Goal: Task Accomplishment & Management: Manage account settings

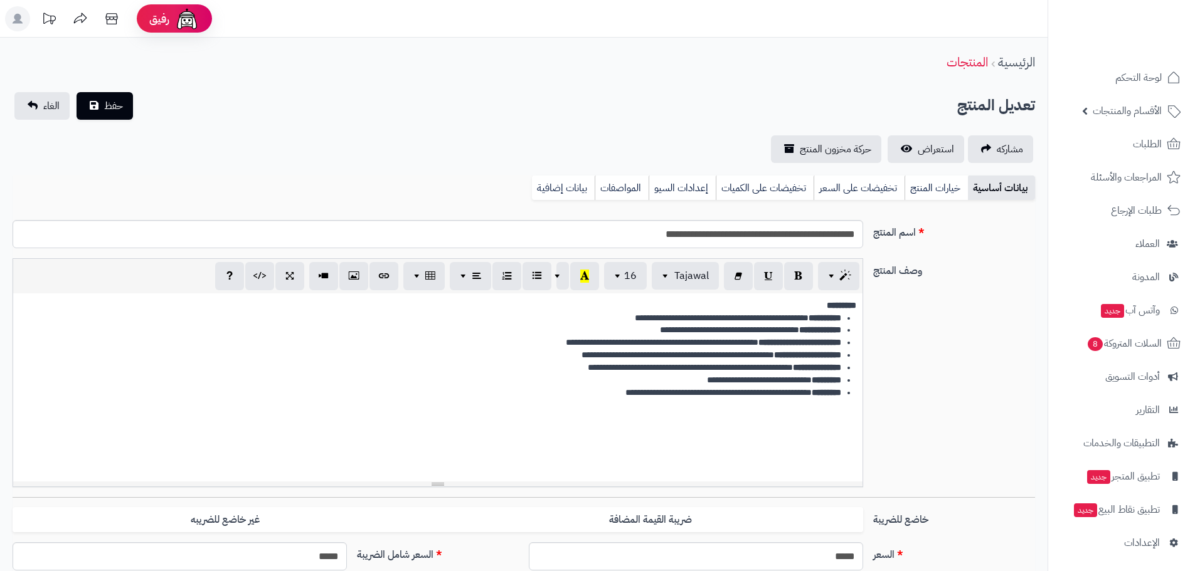
scroll to position [1087, 0]
click at [571, 191] on link "بيانات إضافية" at bounding box center [563, 188] width 63 height 25
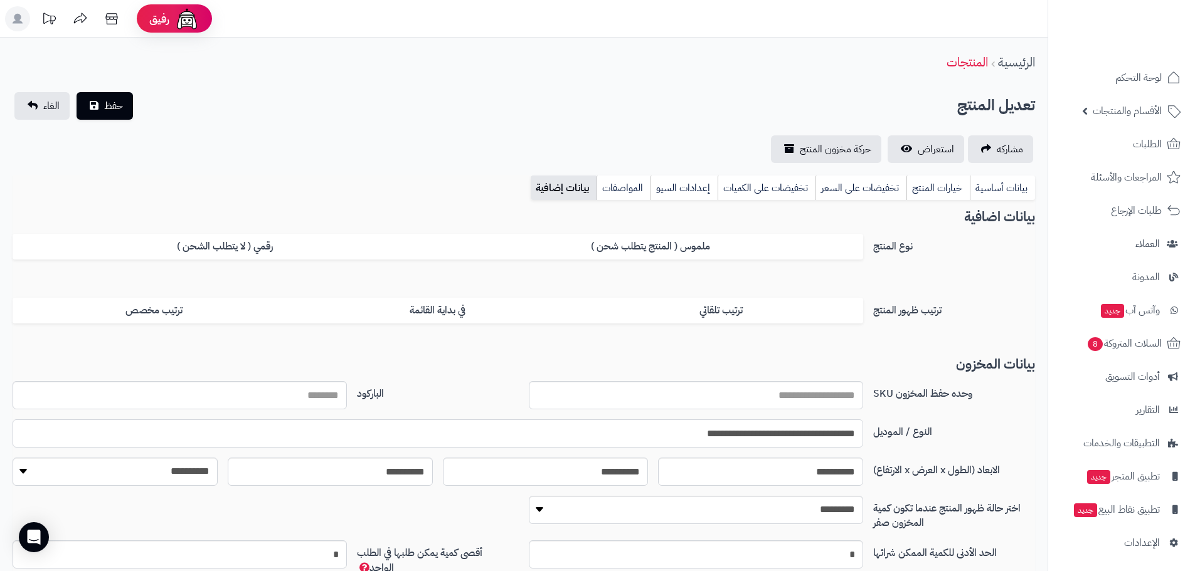
drag, startPoint x: 699, startPoint y: 441, endPoint x: 916, endPoint y: 436, distance: 217.6
click at [916, 436] on div "**********" at bounding box center [524, 439] width 1032 height 38
type input "**********"
click at [119, 105] on span "حفظ" at bounding box center [113, 105] width 19 height 15
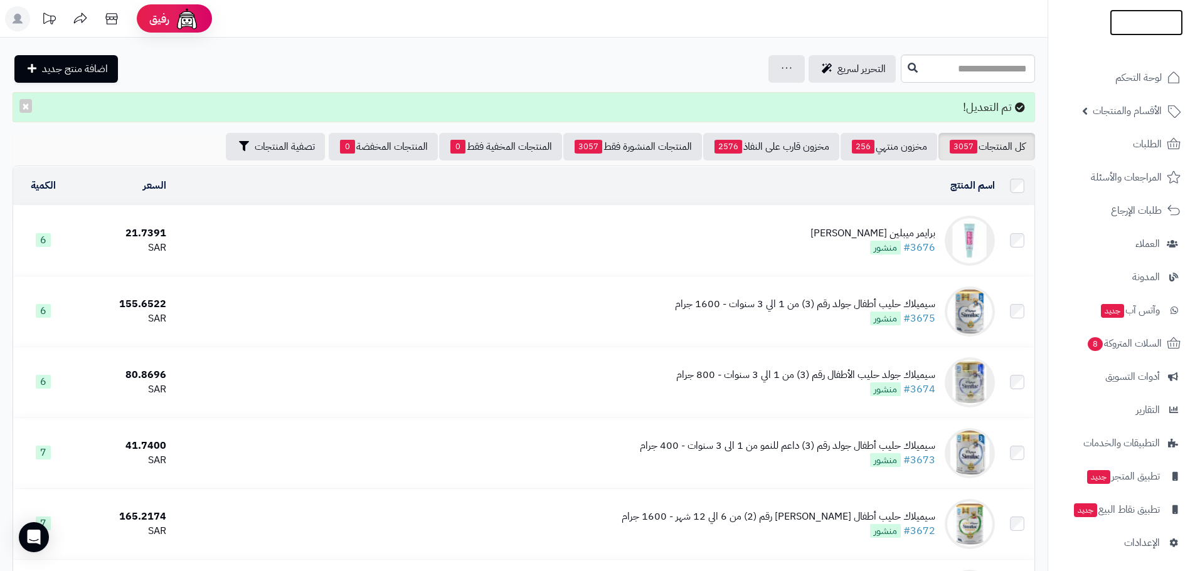
click at [1137, 26] on img at bounding box center [1145, 39] width 73 height 26
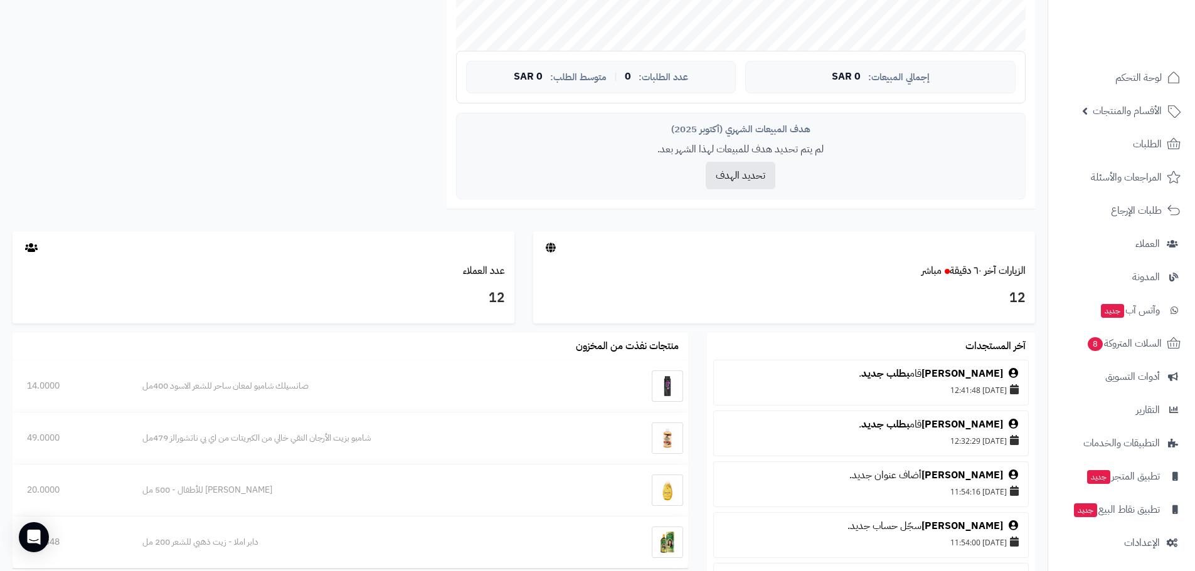
scroll to position [439, 0]
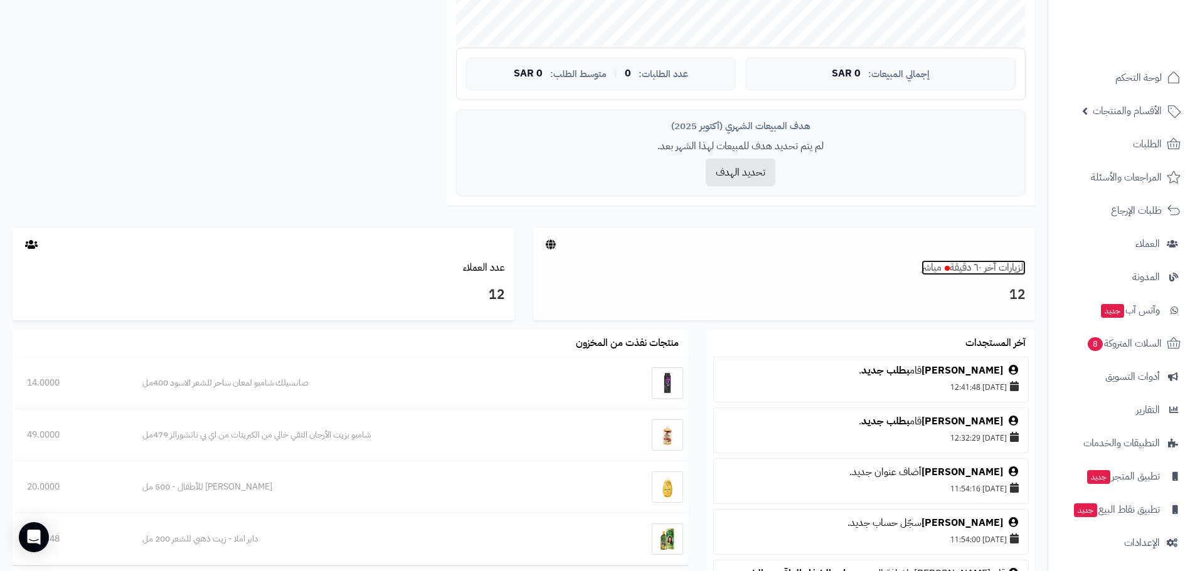
click at [990, 274] on link "الزيارات آخر ٦٠ دقيقة مباشر" at bounding box center [973, 267] width 104 height 15
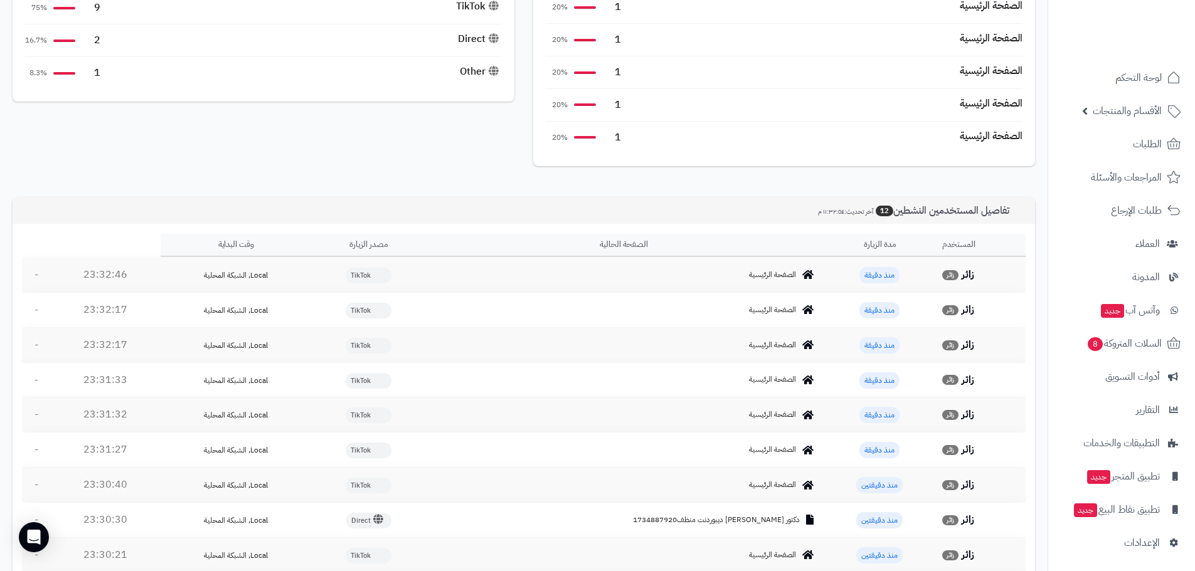
scroll to position [238, 0]
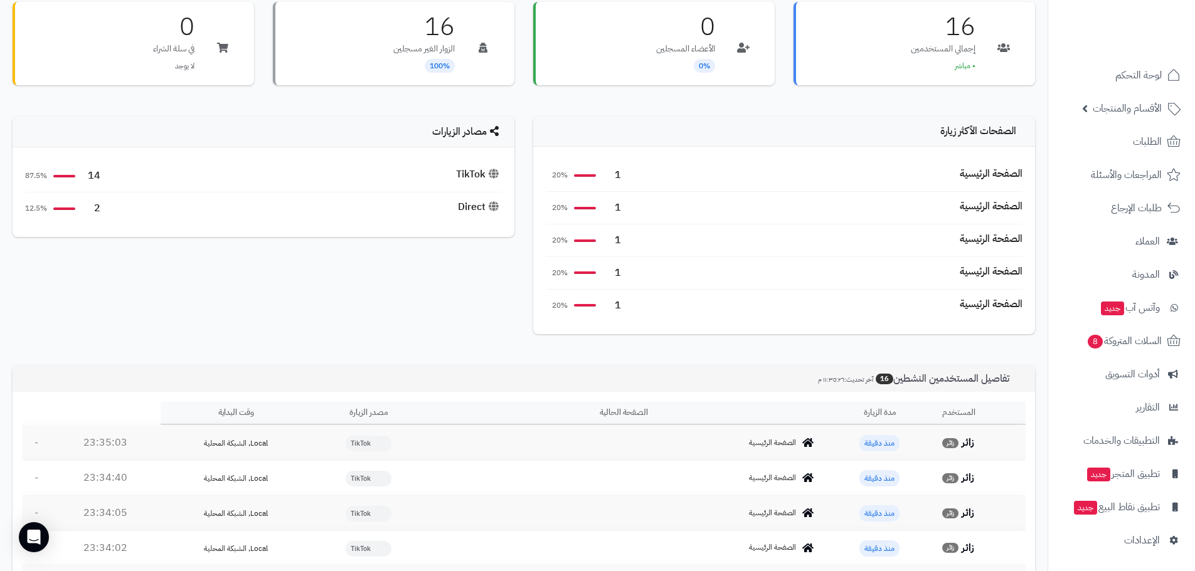
scroll to position [188, 0]
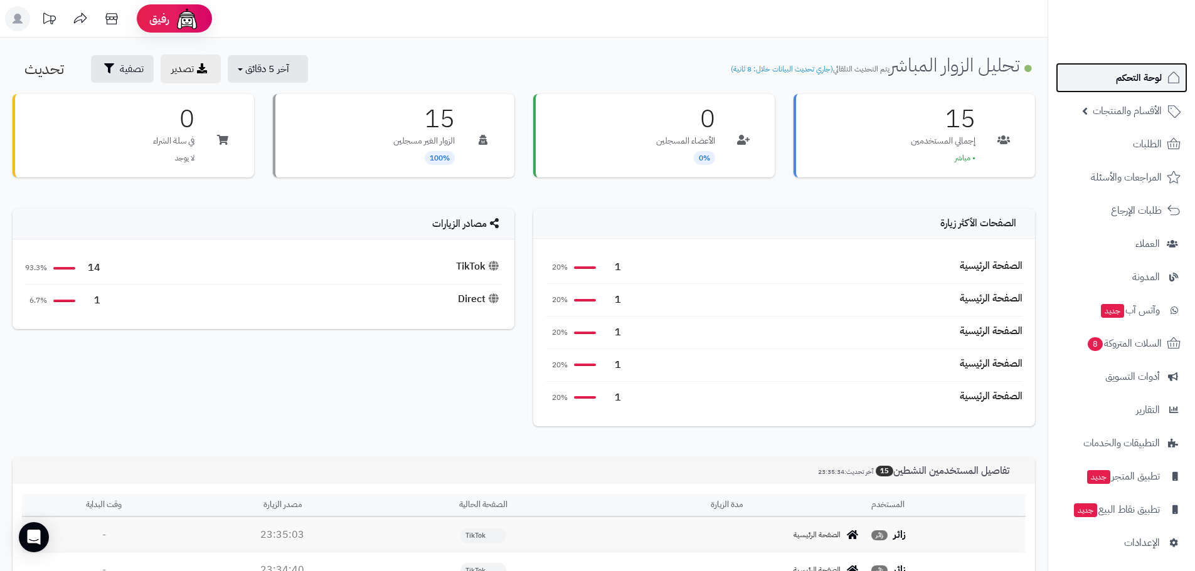
click at [1127, 84] on span "لوحة التحكم" at bounding box center [1139, 78] width 46 height 18
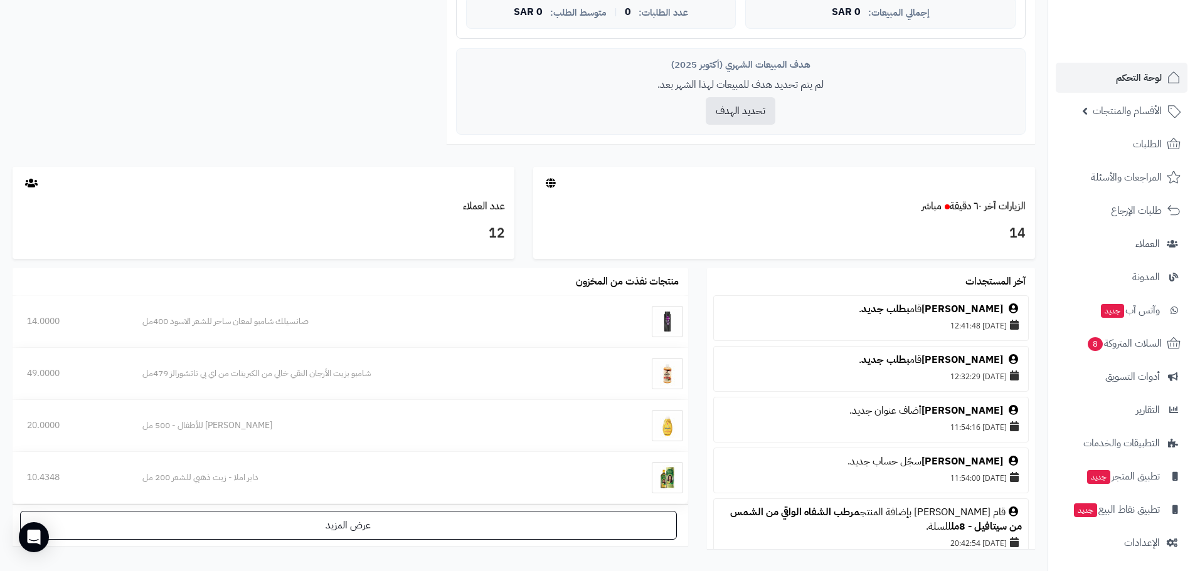
scroll to position [502, 0]
click at [904, 196] on div at bounding box center [784, 182] width 502 height 33
click at [923, 208] on small "مباشر" at bounding box center [931, 205] width 20 height 15
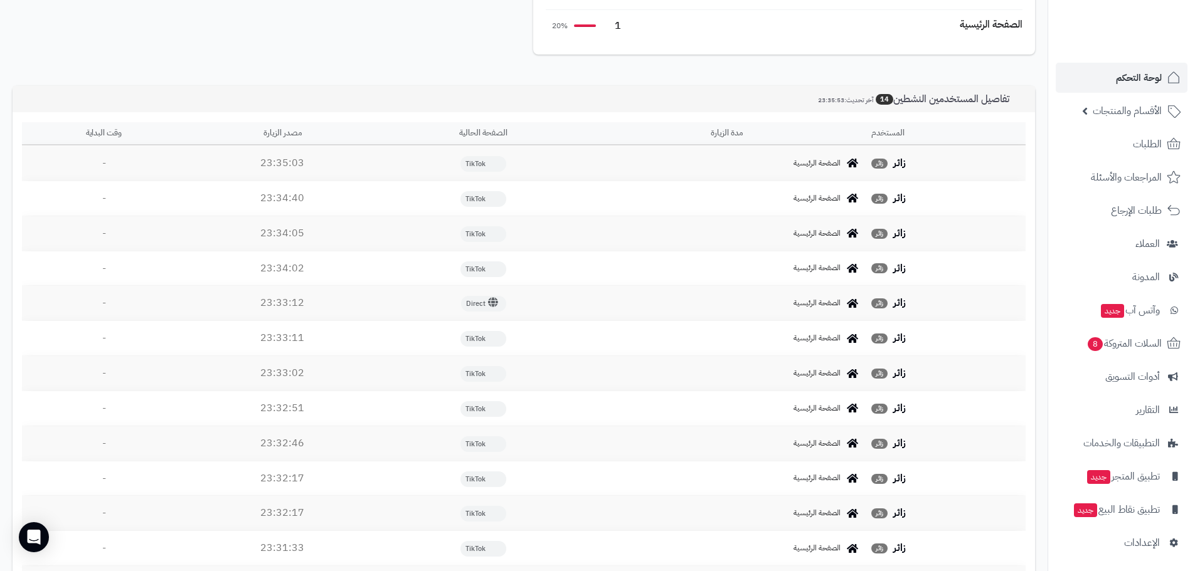
scroll to position [371, 0]
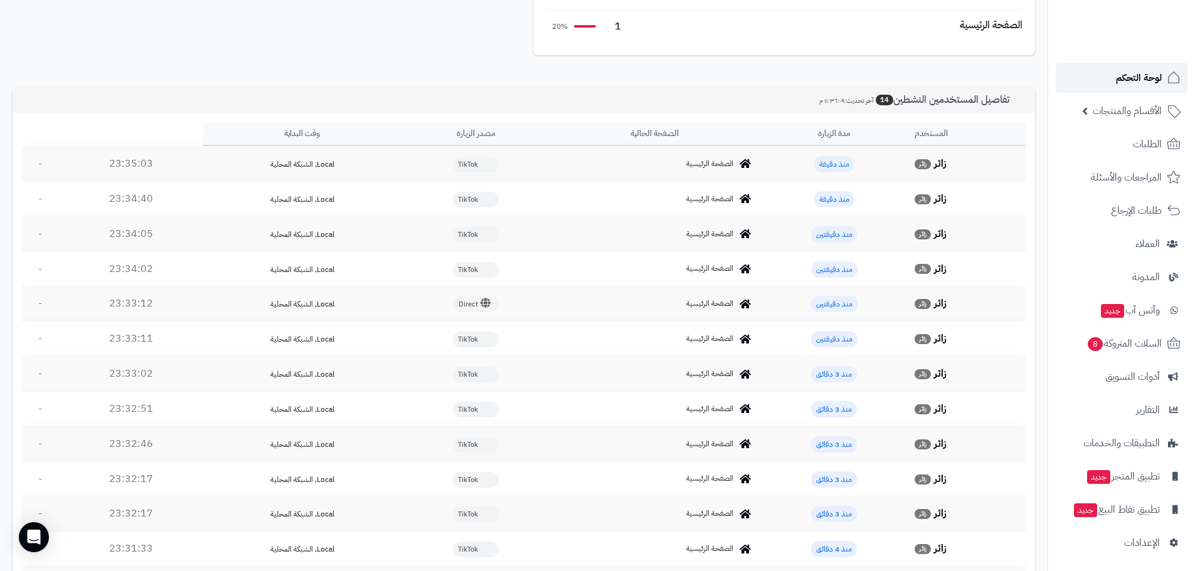
click at [1108, 87] on link "لوحة التحكم" at bounding box center [1121, 78] width 132 height 30
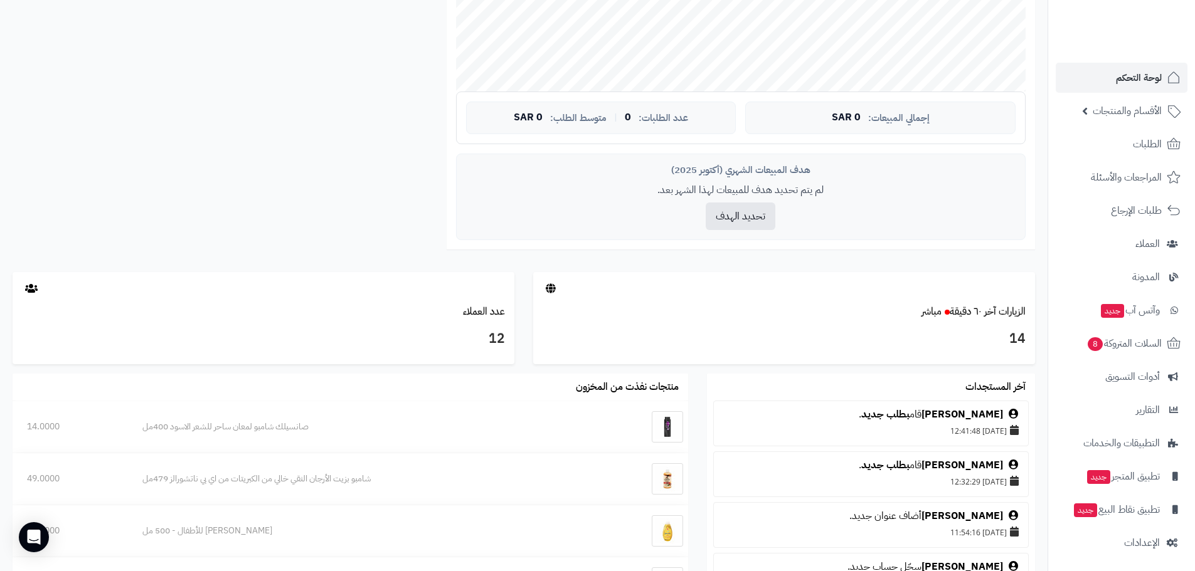
scroll to position [376, 0]
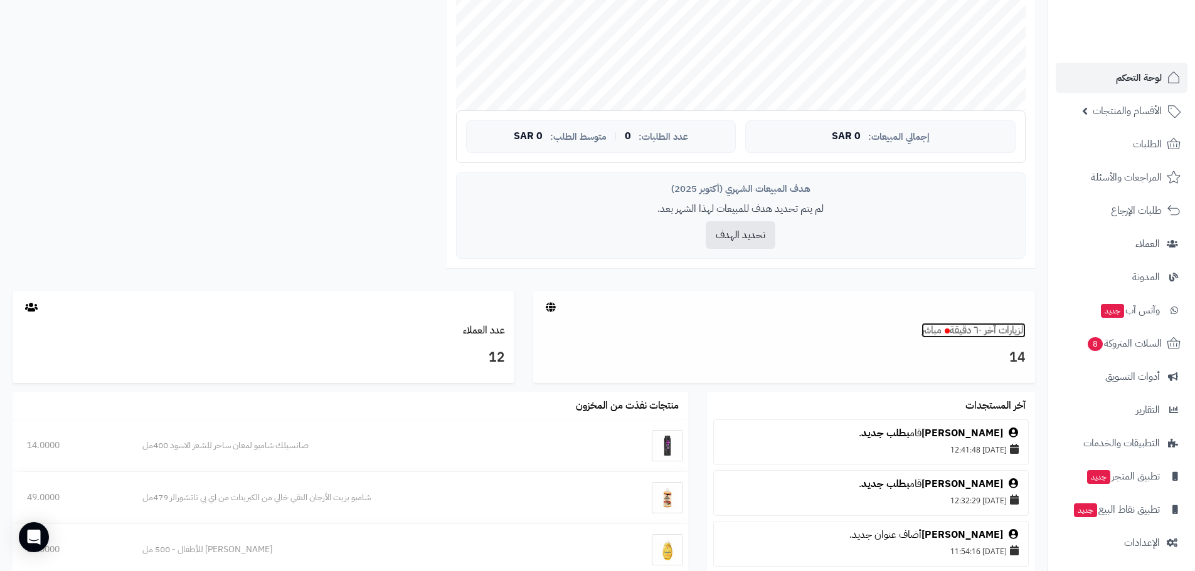
click at [964, 335] on link "الزيارات آخر ٦٠ دقيقة مباشر" at bounding box center [973, 330] width 104 height 15
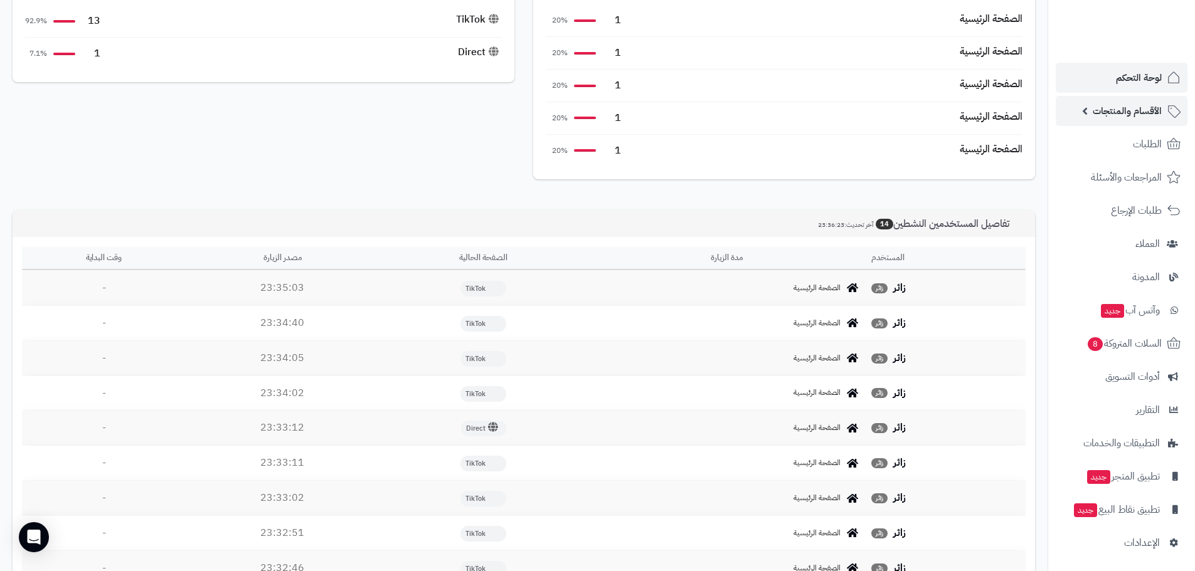
scroll to position [246, 0]
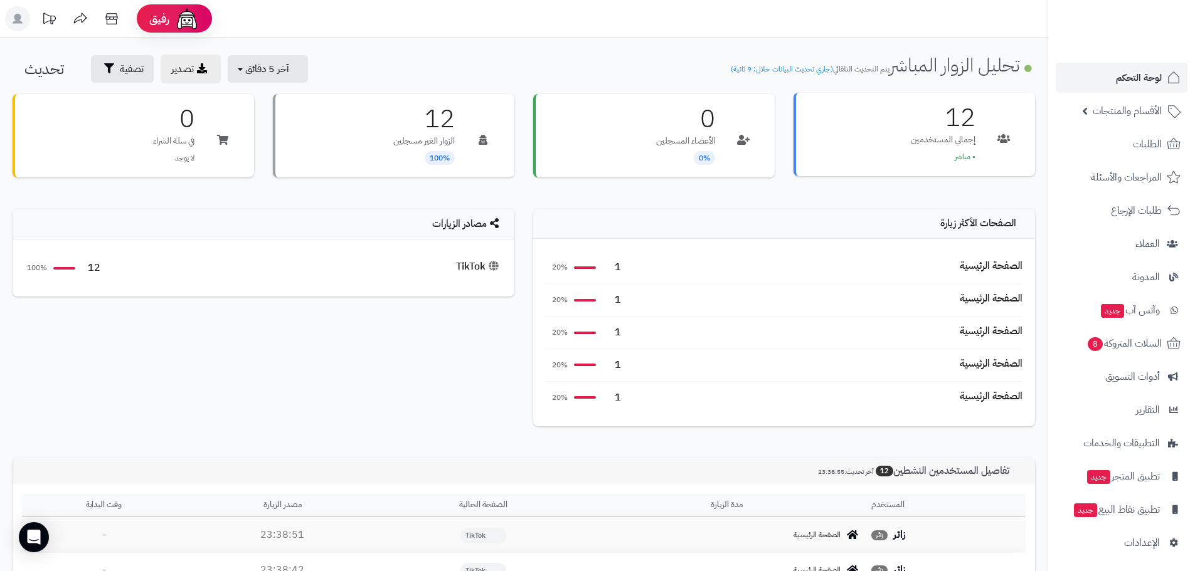
click at [981, 132] on div "12 إجمالي المستخدمين • مباشر" at bounding box center [913, 134] width 241 height 83
click at [1134, 35] on img at bounding box center [1145, 48] width 73 height 26
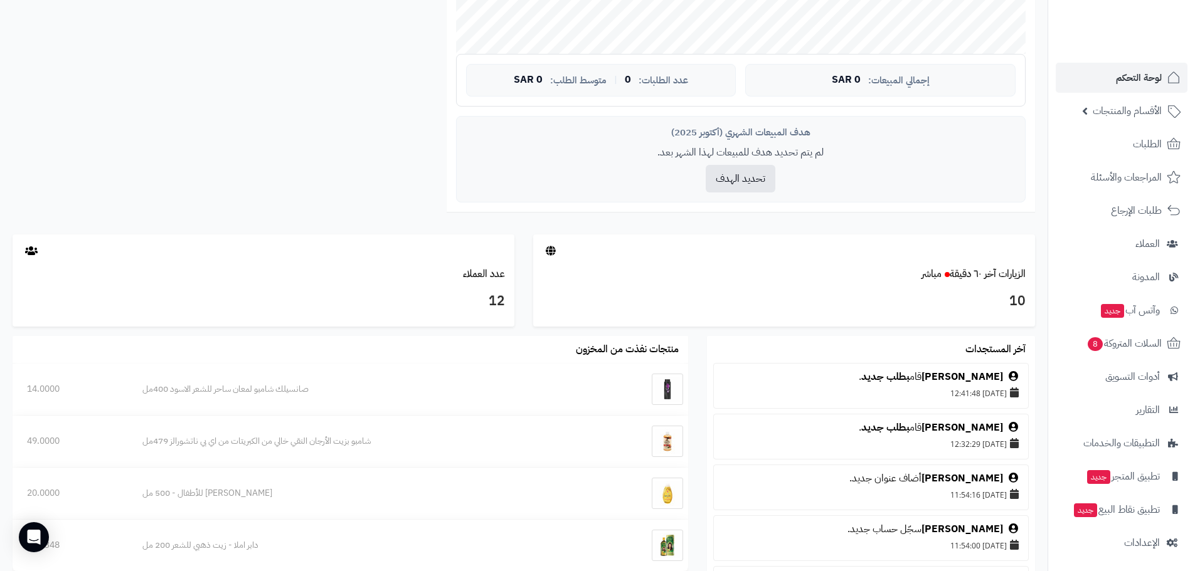
scroll to position [439, 0]
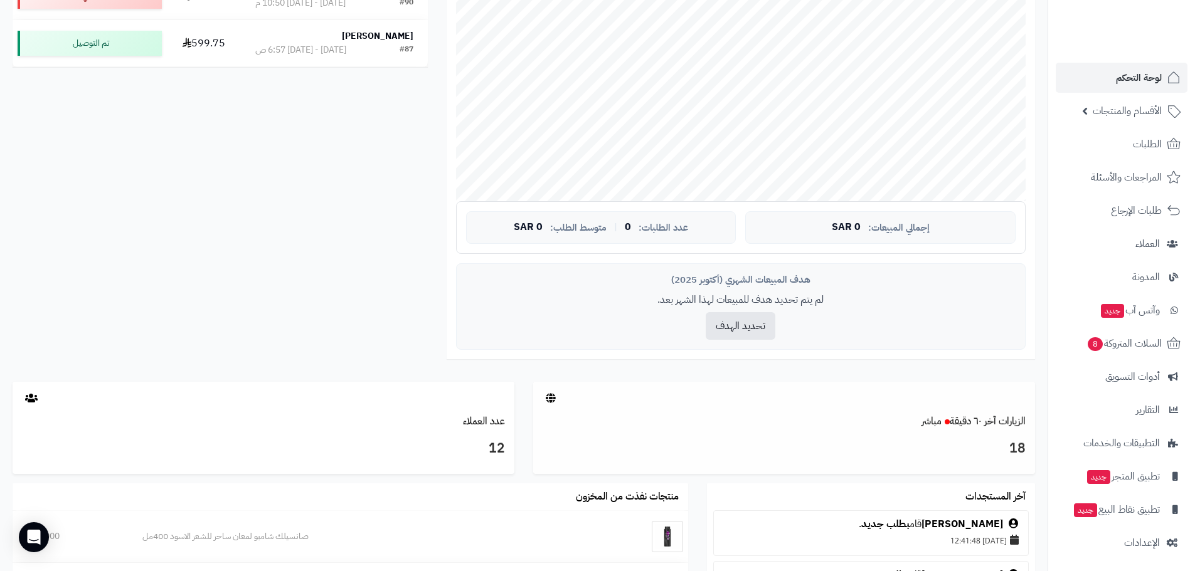
scroll to position [376, 0]
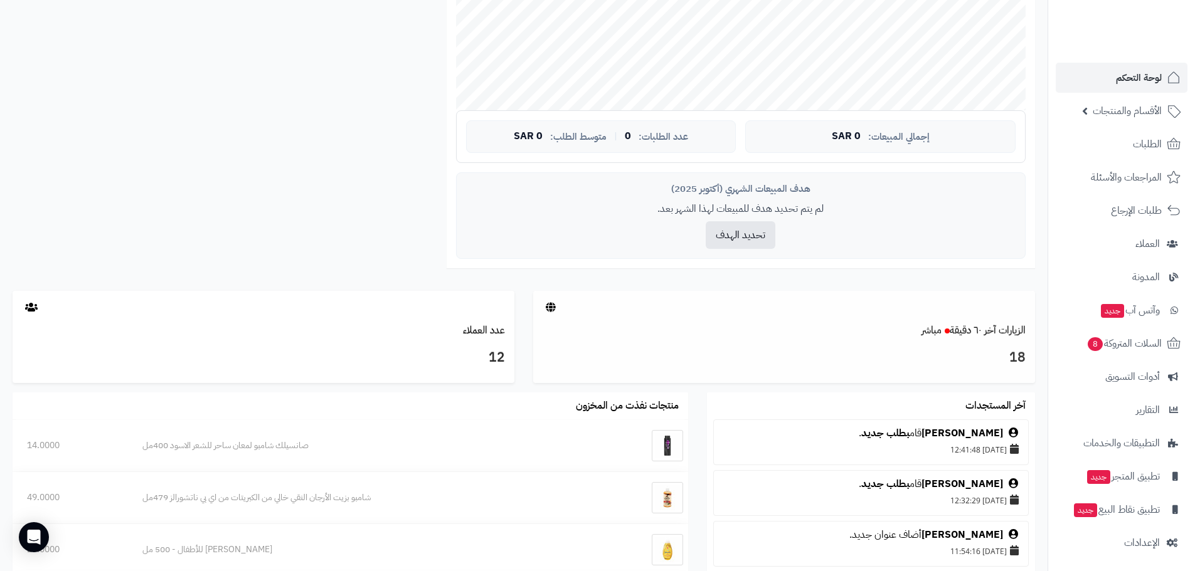
click at [968, 339] on div "18" at bounding box center [784, 360] width 502 height 45
click at [959, 330] on link "الزيارات آخر ٦٠ دقيقة مباشر" at bounding box center [973, 330] width 104 height 15
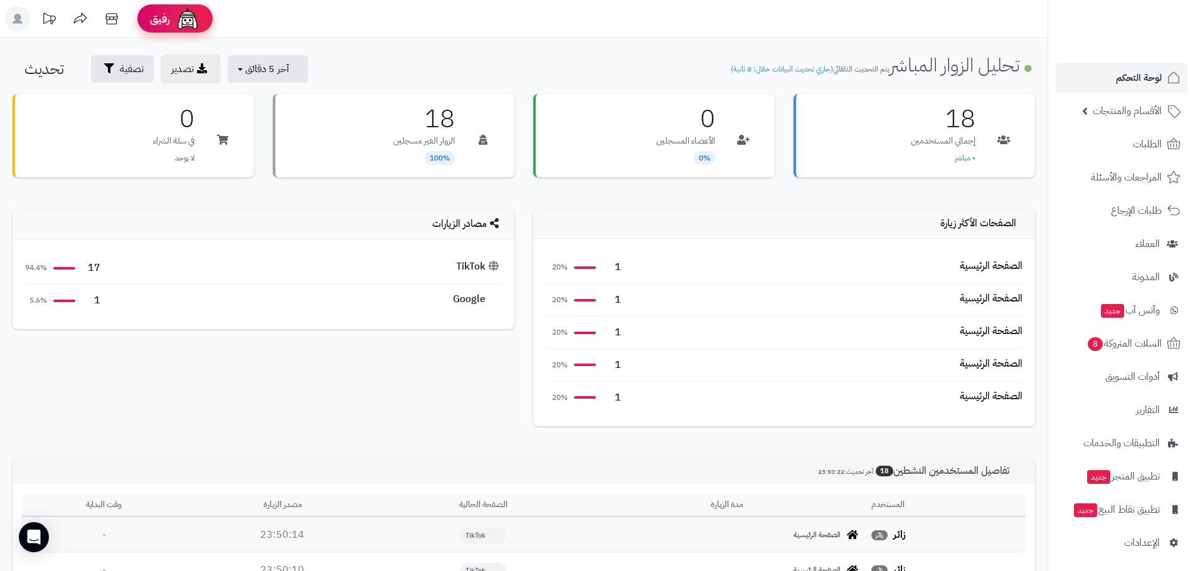
click at [196, 19] on img at bounding box center [187, 18] width 25 height 25
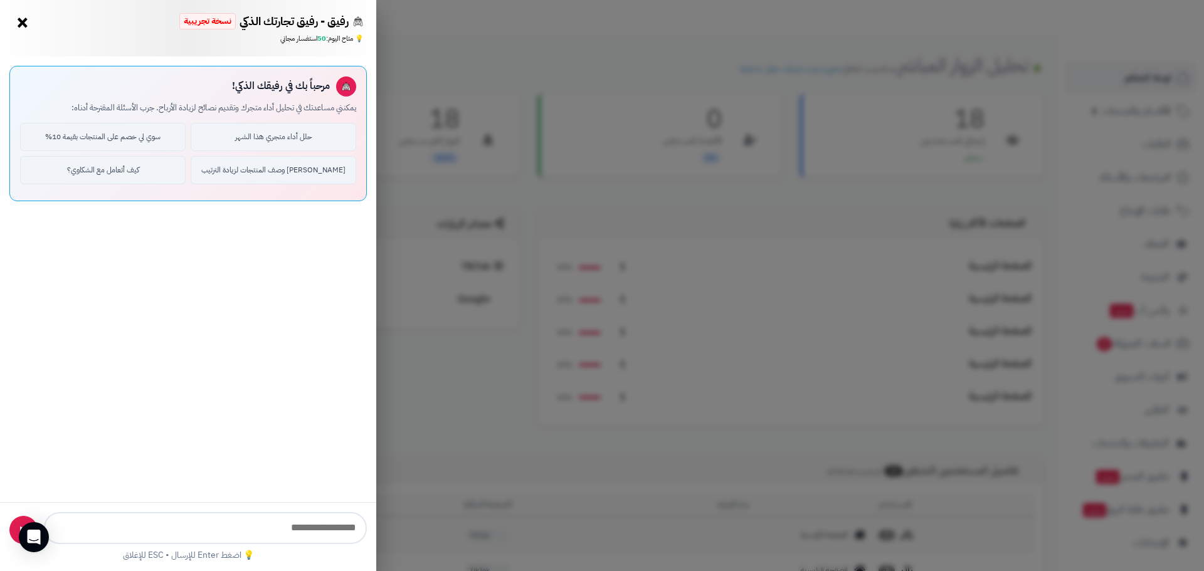
click at [591, 41] on div "رفيق - رفيق تجارتك الذكي نسخة تجريبية ⭐ تاجر متنامي × 💡 متاح [DATE]: 50 استفسار…" at bounding box center [602, 285] width 1204 height 571
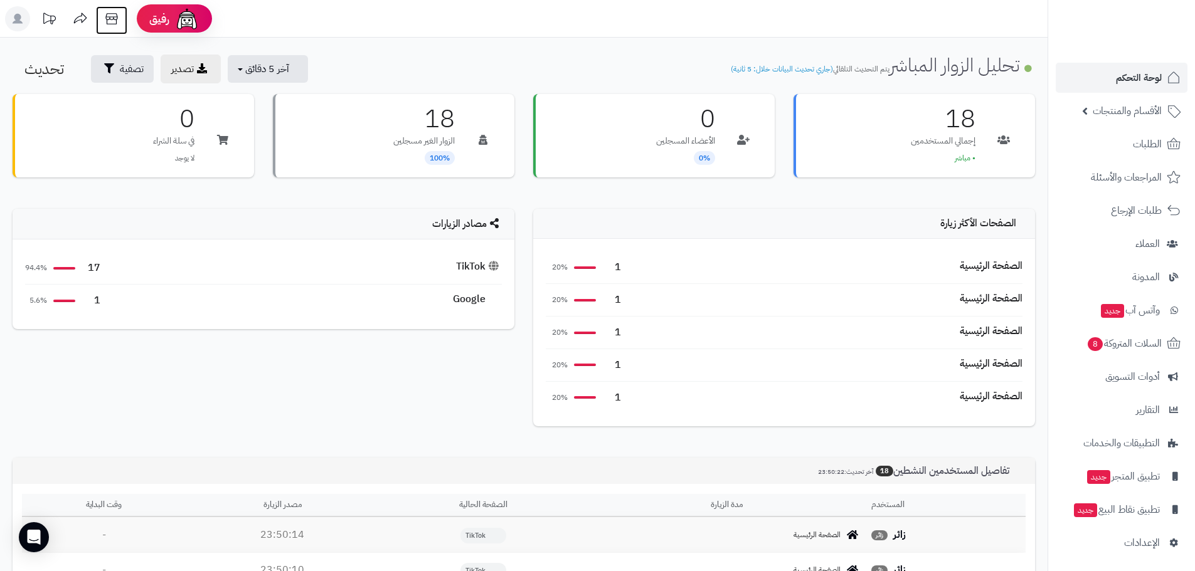
click at [111, 25] on icon at bounding box center [111, 18] width 25 height 25
